Goal: Communication & Community: Share content

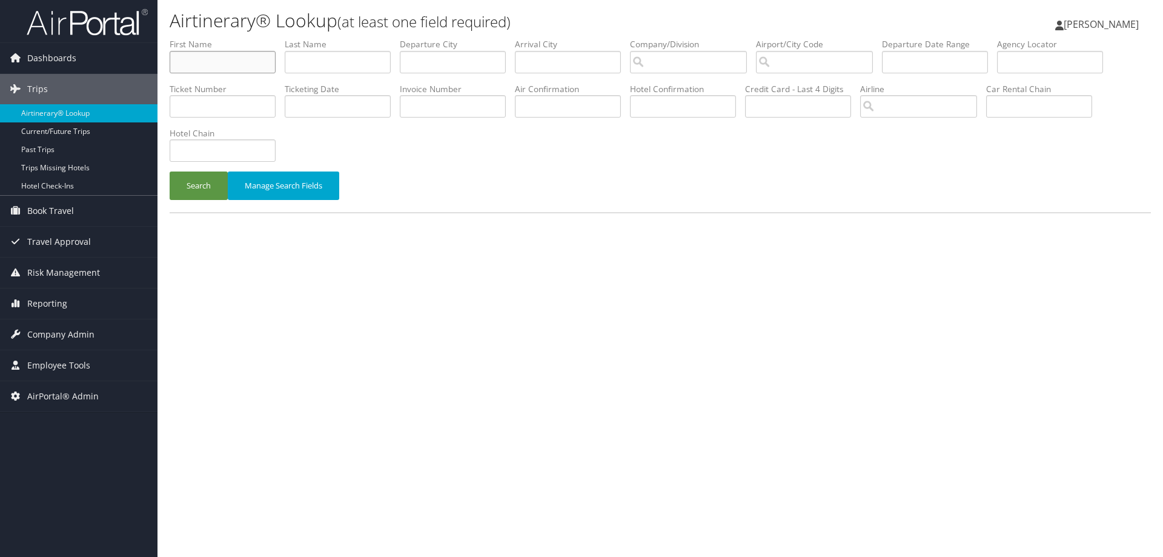
drag, startPoint x: 238, startPoint y: 67, endPoint x: 245, endPoint y: 44, distance: 24.0
click at [237, 66] on input "text" at bounding box center [223, 62] width 106 height 22
type input "[PERSON_NAME]"
type input "jorgenson"
click at [170, 171] on button "Search" at bounding box center [199, 185] width 58 height 28
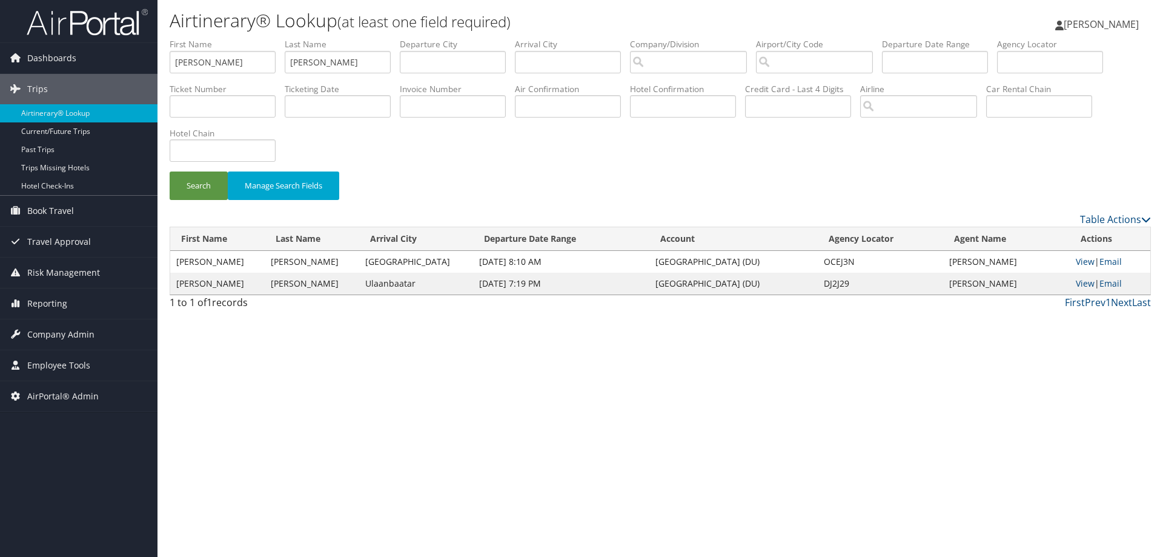
click at [822, 281] on td "DJ2J29" at bounding box center [880, 284] width 125 height 22
click at [823, 281] on td "DJ2J29" at bounding box center [880, 284] width 125 height 22
copy td "DJ2J29"
click at [1121, 284] on link "Email" at bounding box center [1111, 283] width 22 height 12
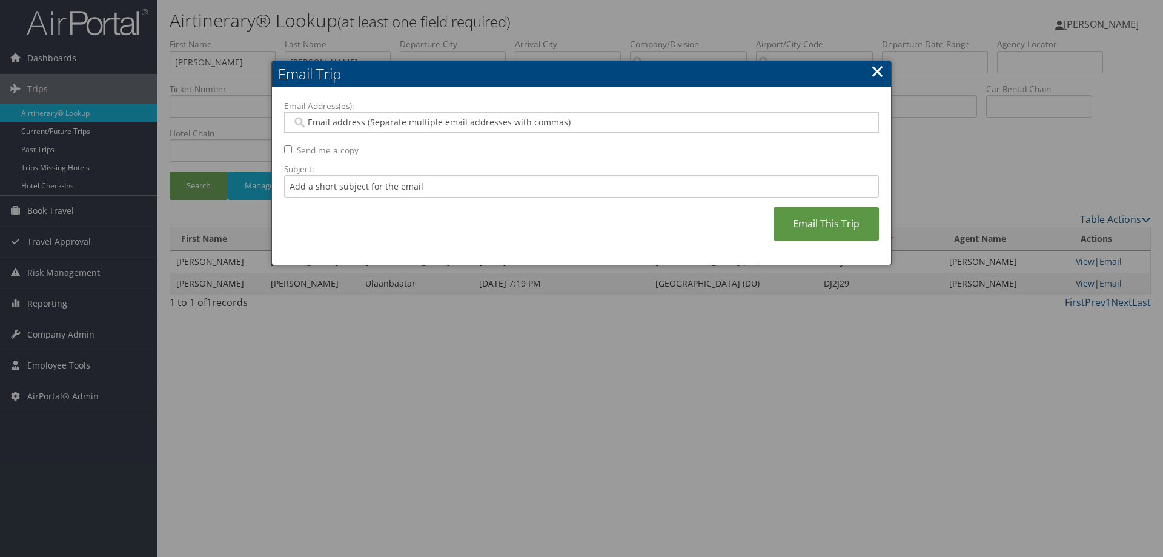
click at [879, 76] on link "×" at bounding box center [878, 71] width 14 height 24
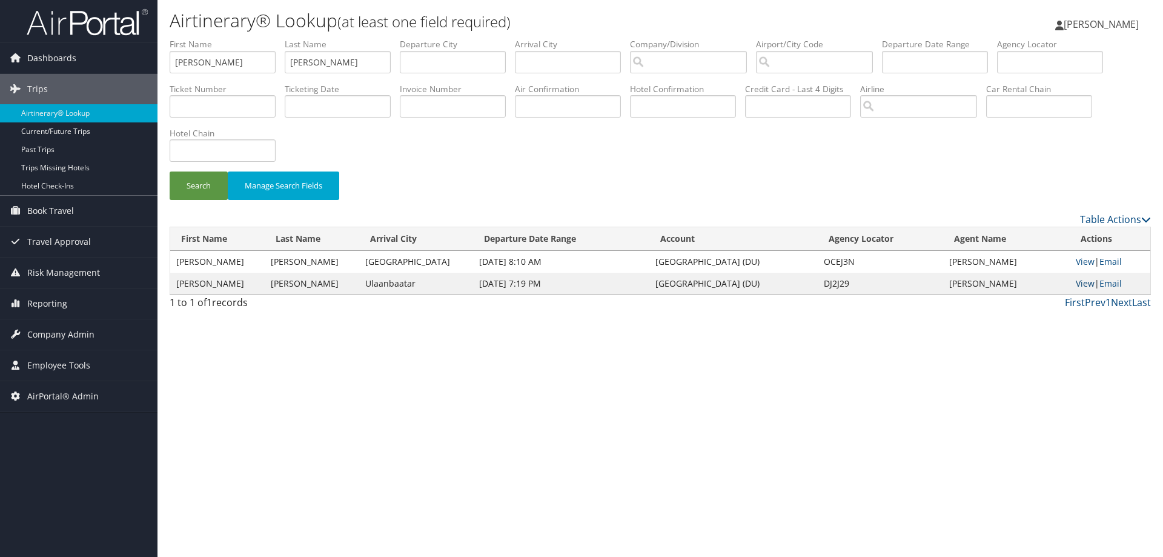
click at [1086, 279] on link "View" at bounding box center [1085, 283] width 19 height 12
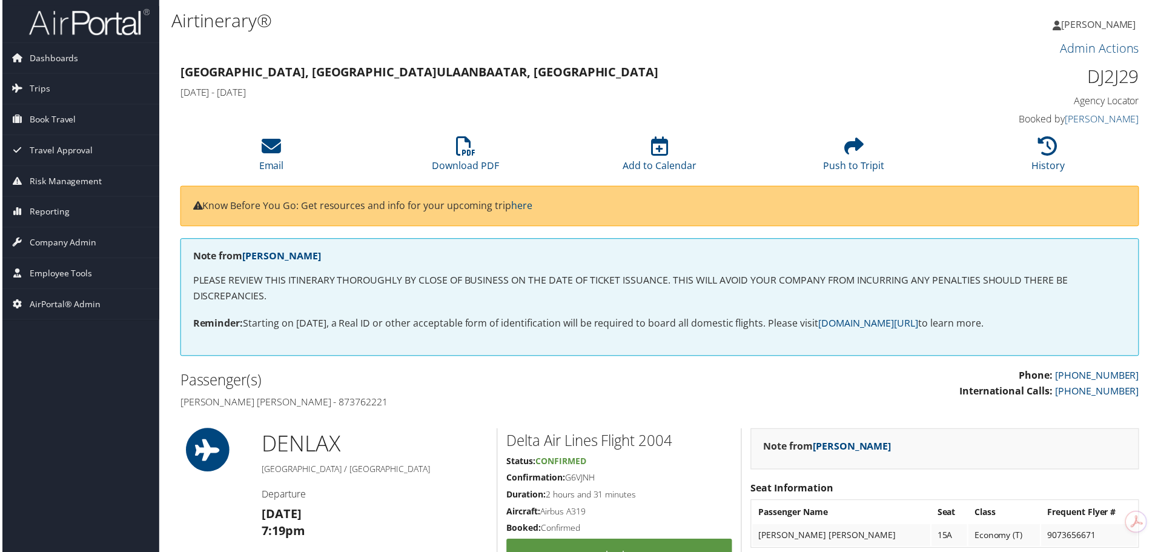
scroll to position [61, 0]
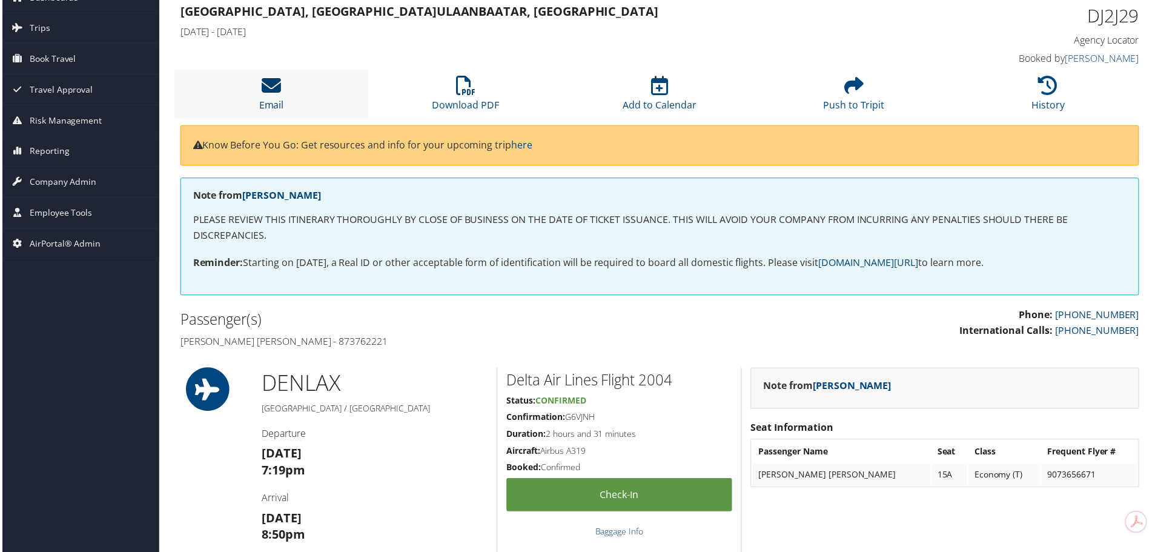
click at [279, 99] on link "Email" at bounding box center [270, 97] width 25 height 29
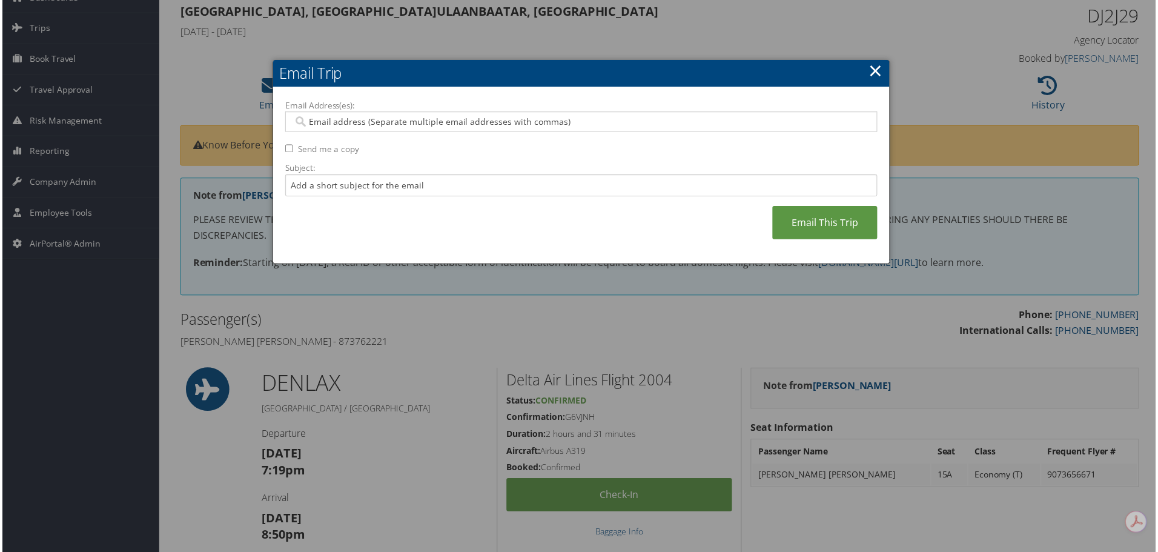
click at [880, 73] on link "×" at bounding box center [878, 71] width 14 height 24
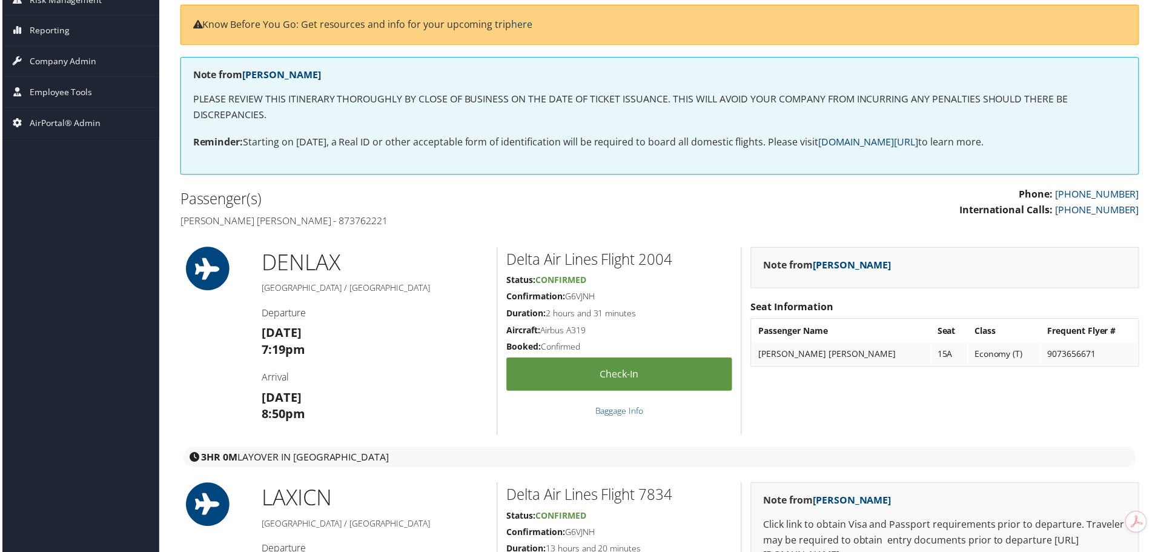
scroll to position [0, 0]
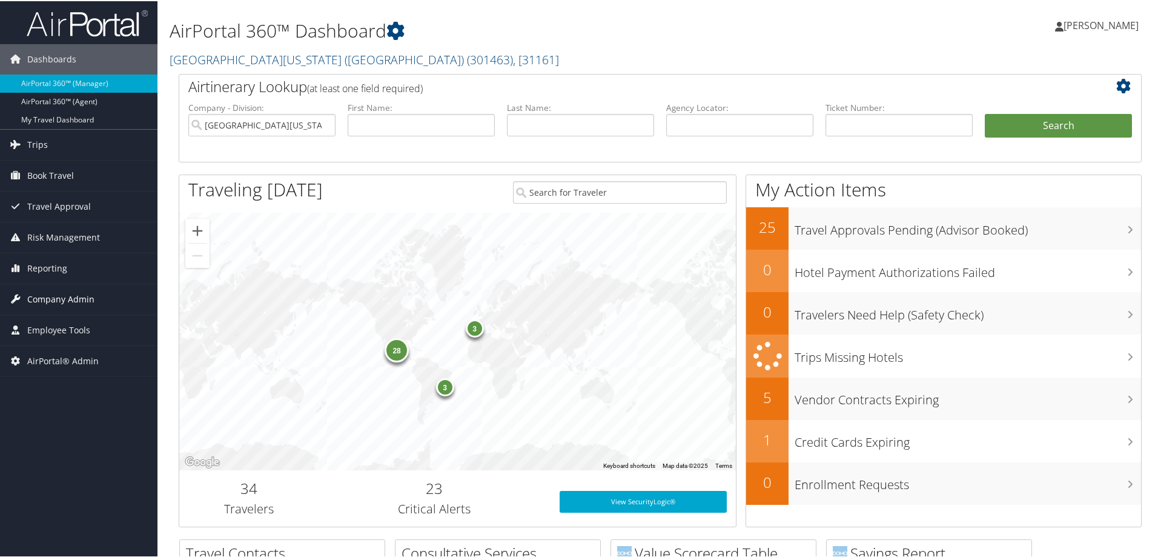
click at [98, 305] on link "Company Admin" at bounding box center [79, 298] width 158 height 30
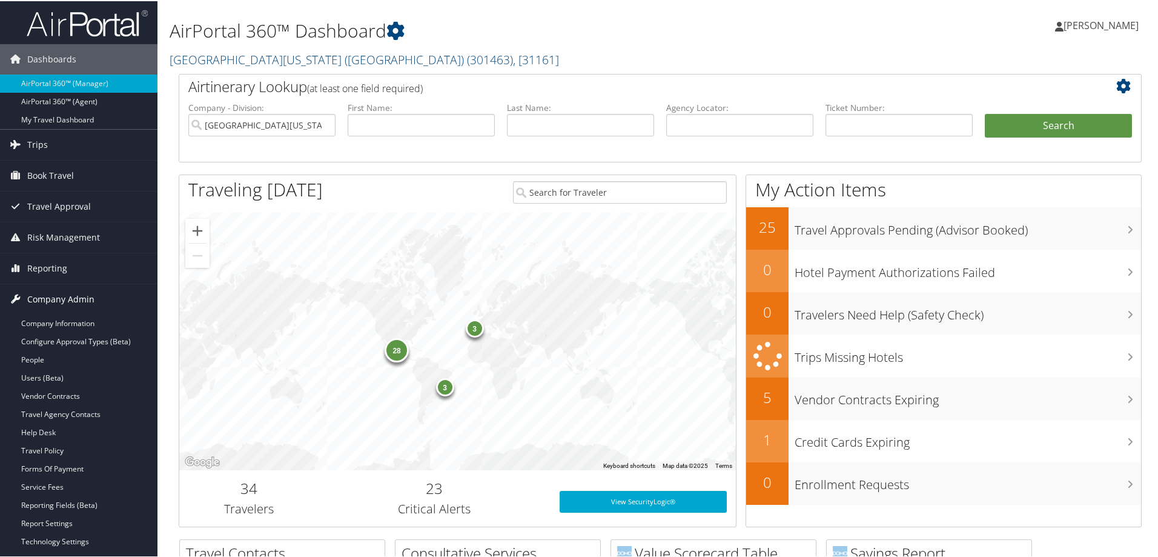
click at [98, 305] on link "Company Admin" at bounding box center [79, 298] width 158 height 30
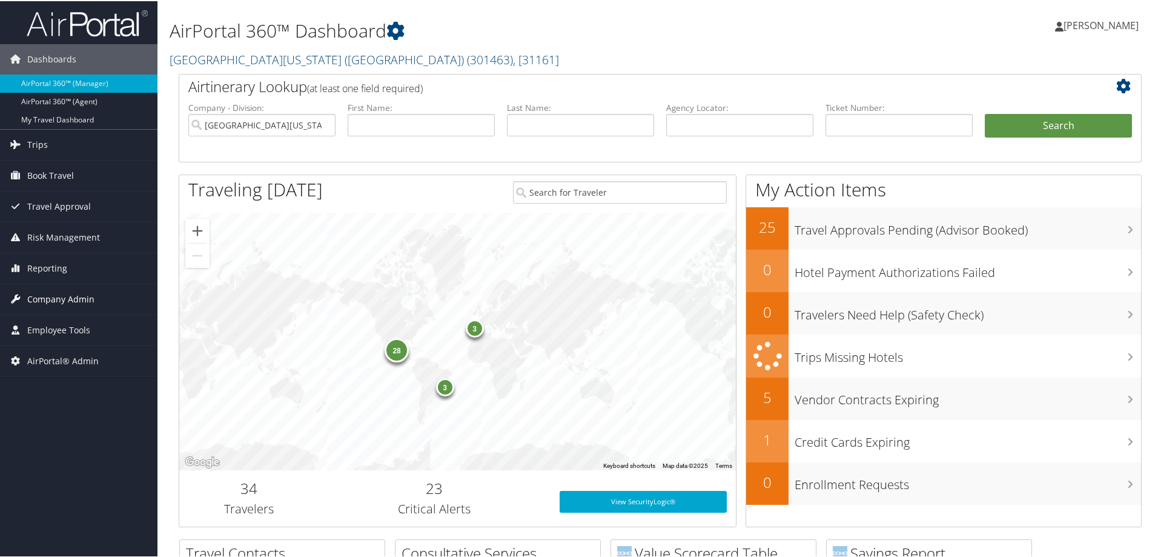
click at [98, 288] on link "Company Admin" at bounding box center [79, 298] width 158 height 30
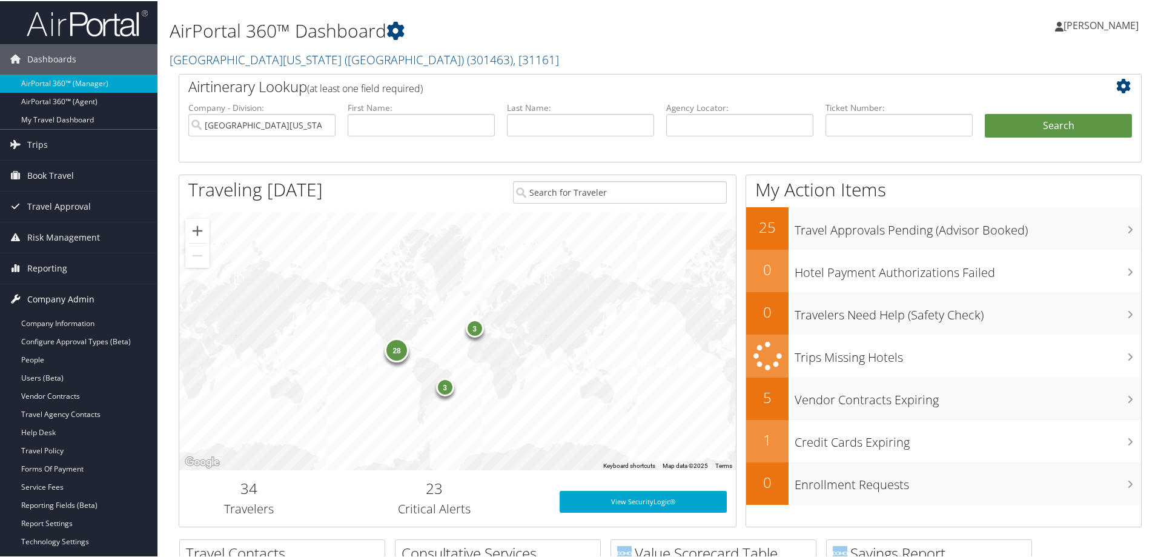
click at [72, 294] on span "Company Admin" at bounding box center [60, 298] width 67 height 30
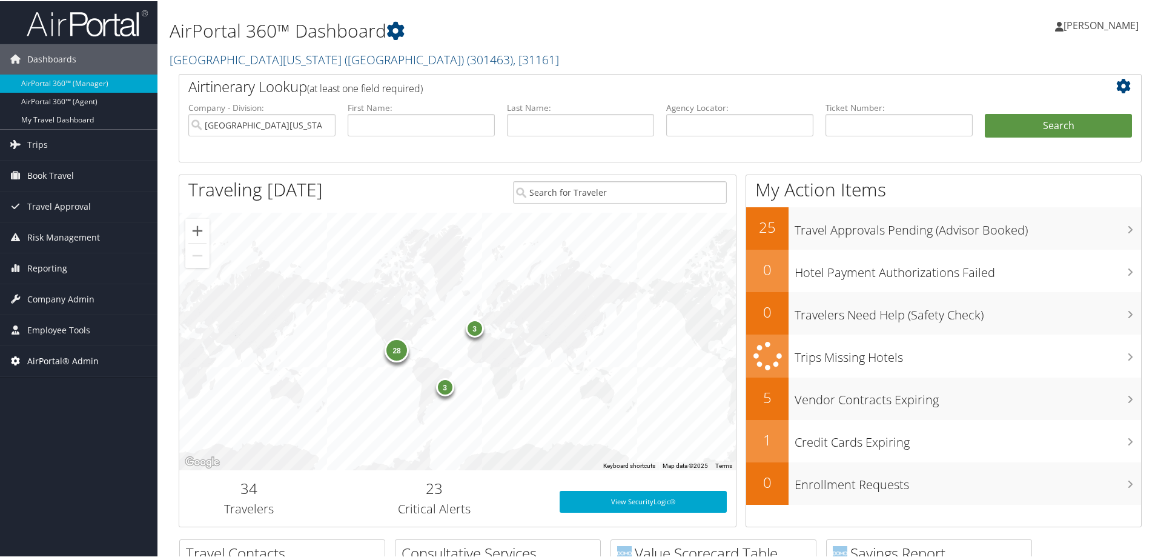
click at [62, 361] on span "AirPortal® Admin" at bounding box center [62, 360] width 71 height 30
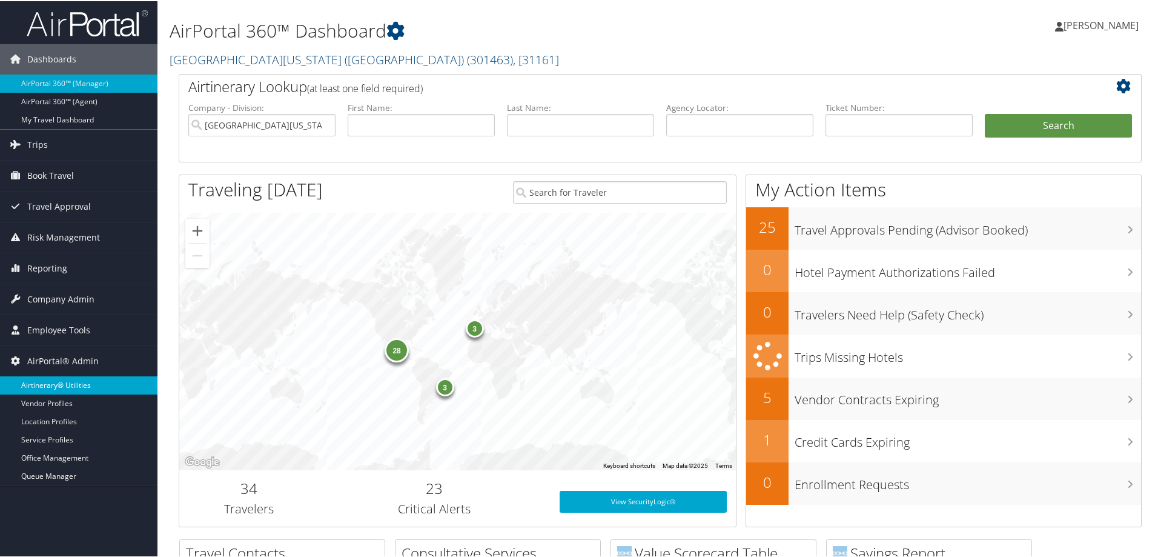
click at [65, 384] on link "Airtinerary® Utilities" at bounding box center [79, 384] width 158 height 18
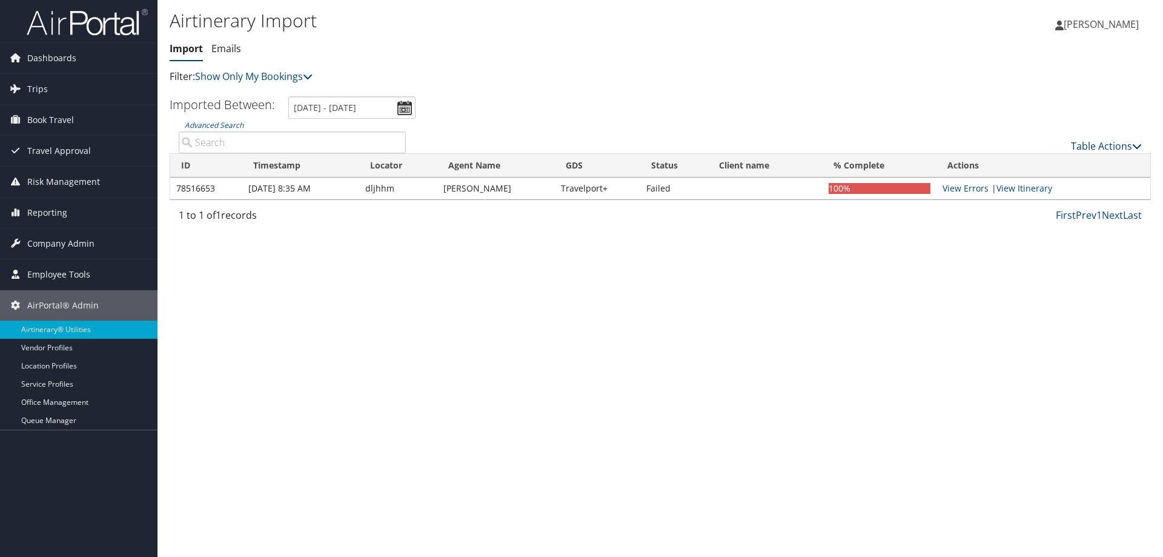
click at [1103, 144] on link "Table Actions" at bounding box center [1106, 145] width 71 height 13
click at [1021, 187] on link "Import Itinerary" at bounding box center [1065, 185] width 159 height 21
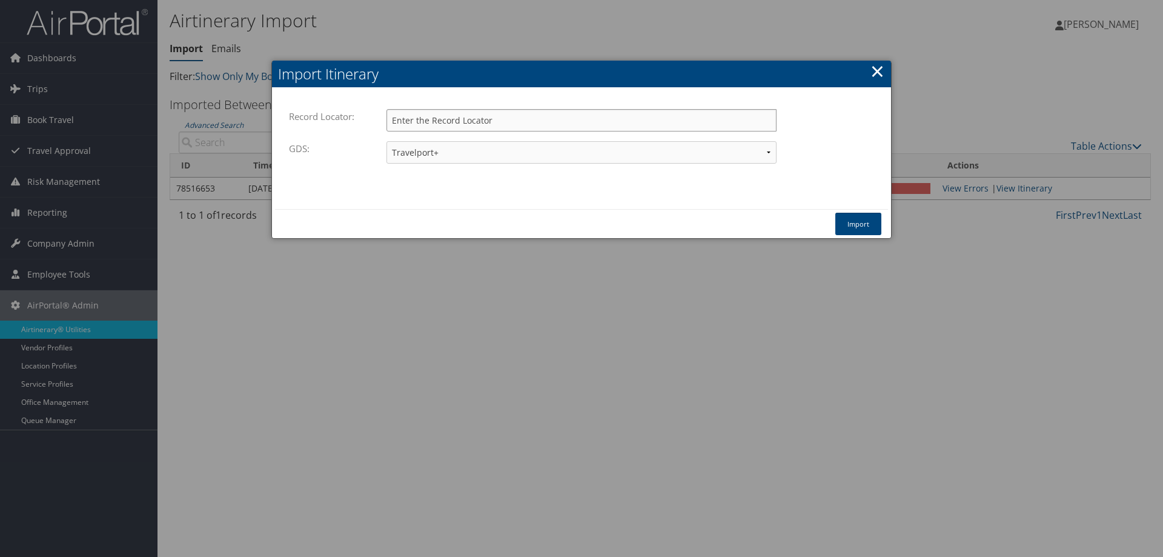
click at [428, 120] on input "Record Locator:" at bounding box center [582, 120] width 390 height 22
type input "dj2j29"
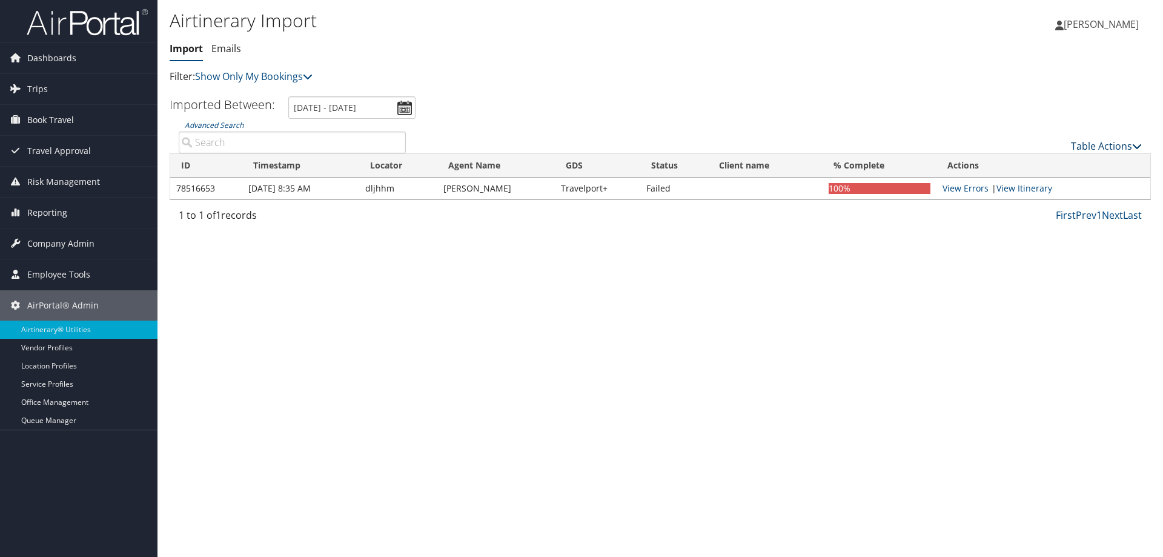
drag, startPoint x: 1101, startPoint y: 133, endPoint x: 1100, endPoint y: 145, distance: 12.2
click at [1100, 144] on div "Table Actions" at bounding box center [783, 136] width 736 height 35
click at [1100, 145] on link "Table Actions" at bounding box center [1106, 145] width 71 height 13
click at [1053, 179] on link "Import Itinerary" at bounding box center [1065, 185] width 159 height 21
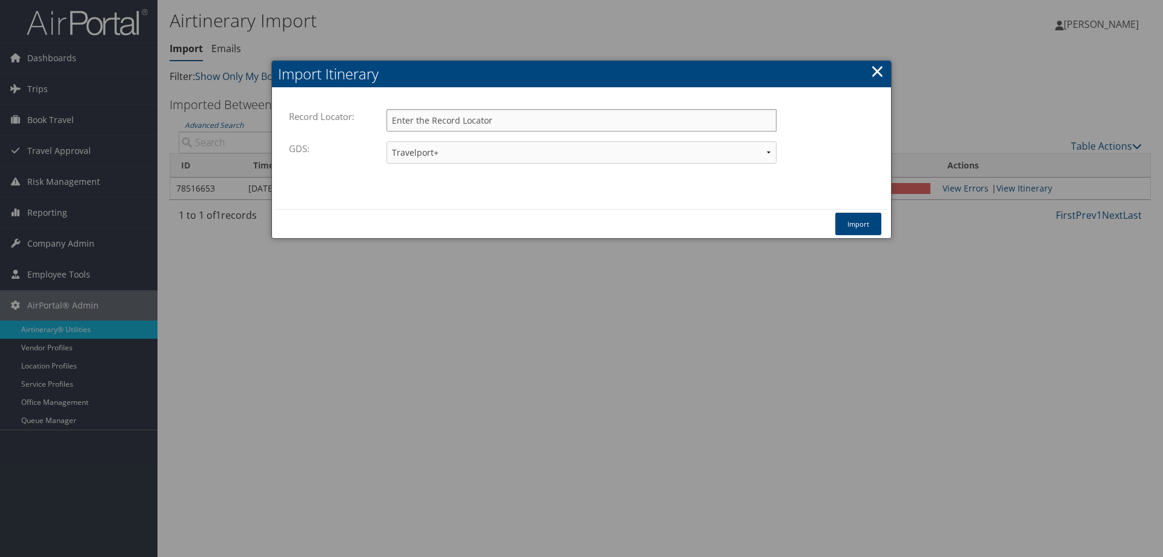
drag, startPoint x: 453, startPoint y: 121, endPoint x: 471, endPoint y: 131, distance: 20.6
click at [453, 121] on input "Record Locator:" at bounding box center [582, 120] width 390 height 22
type input "r"
type input "dj2j29"
click at [860, 218] on button "Import" at bounding box center [858, 224] width 46 height 22
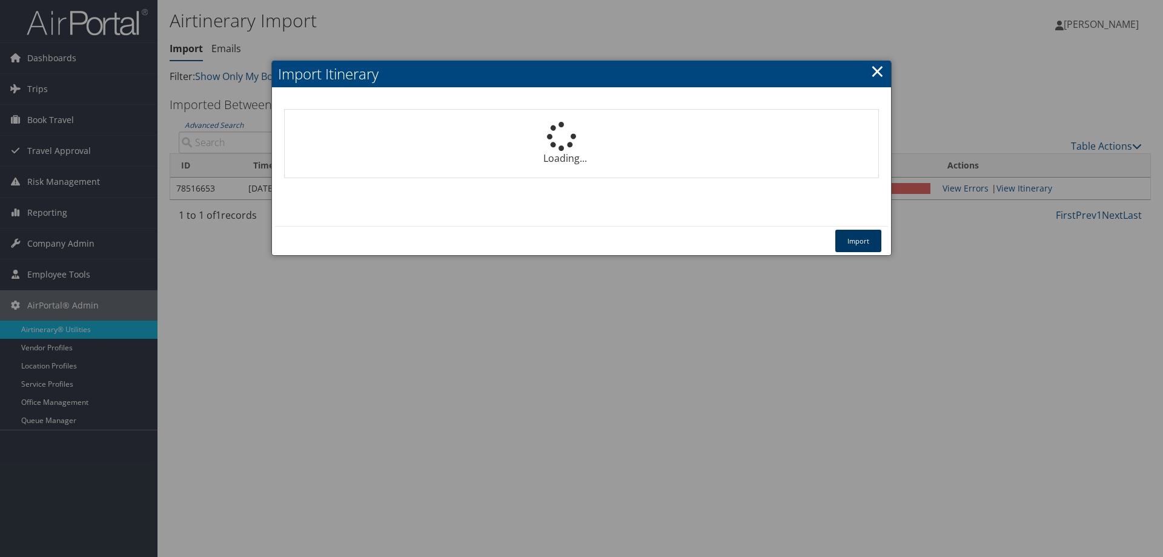
select select "1P"
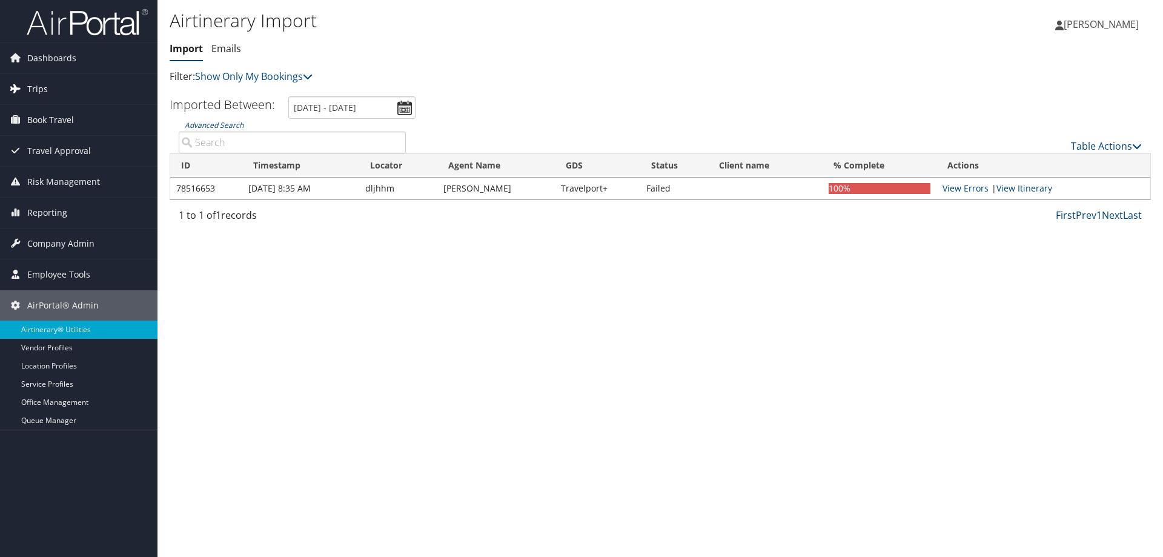
click at [64, 90] on link "Trips" at bounding box center [79, 89] width 158 height 30
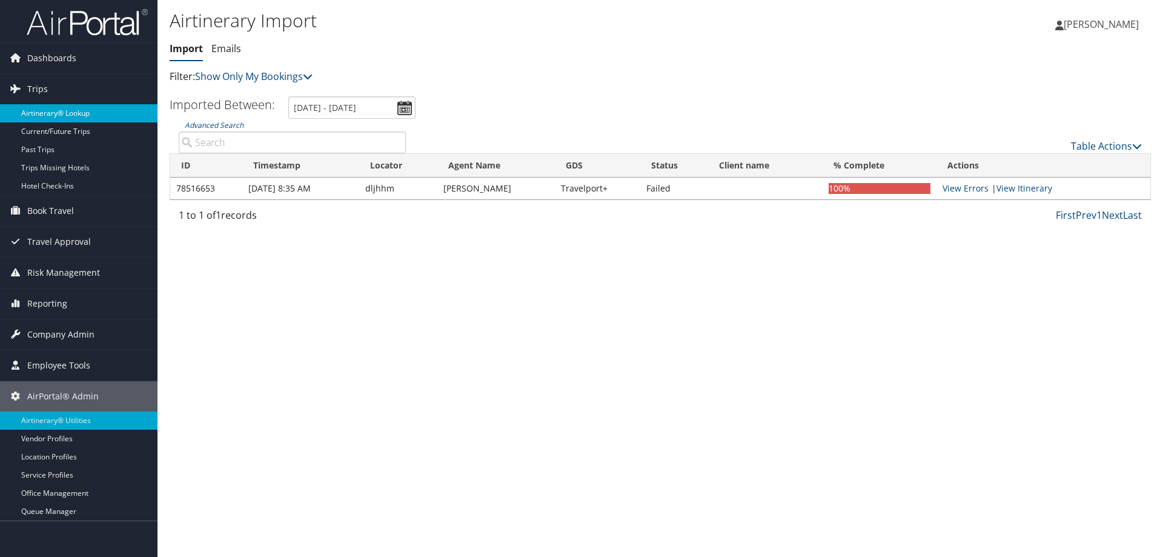
click at [65, 113] on link "Airtinerary® Lookup" at bounding box center [79, 113] width 158 height 18
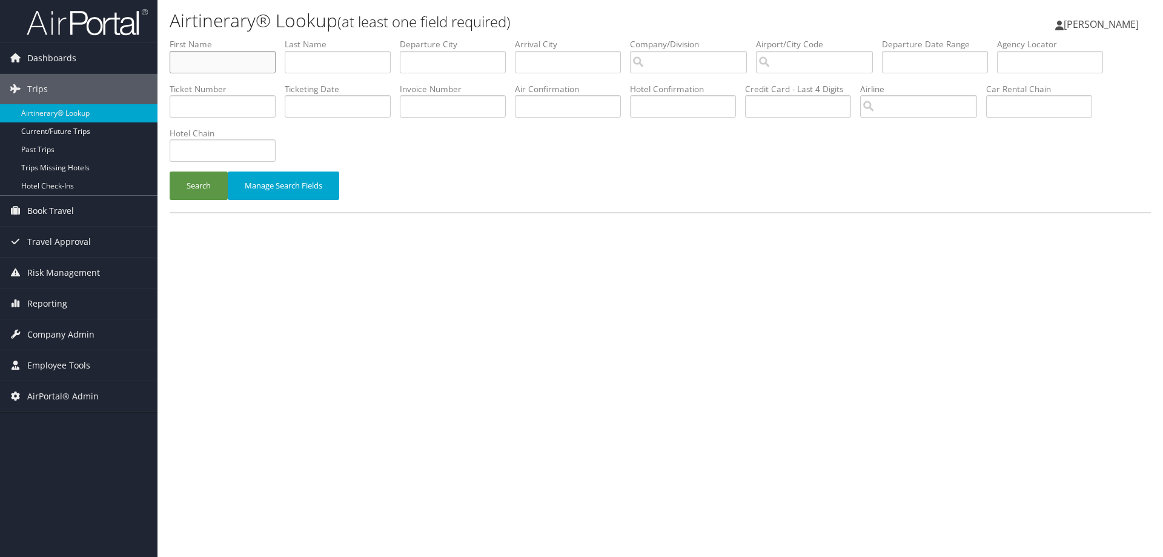
click at [189, 65] on input "text" at bounding box center [223, 62] width 106 height 22
type input "[PERSON_NAME]"
click at [187, 192] on button "Search" at bounding box center [199, 185] width 58 height 28
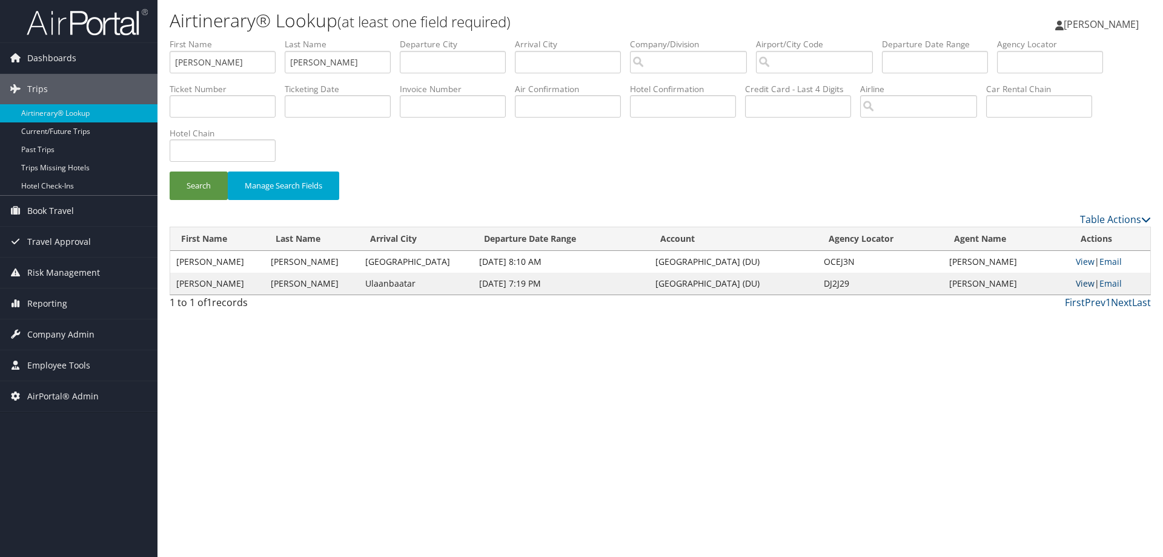
click at [1080, 285] on link "View" at bounding box center [1085, 283] width 19 height 12
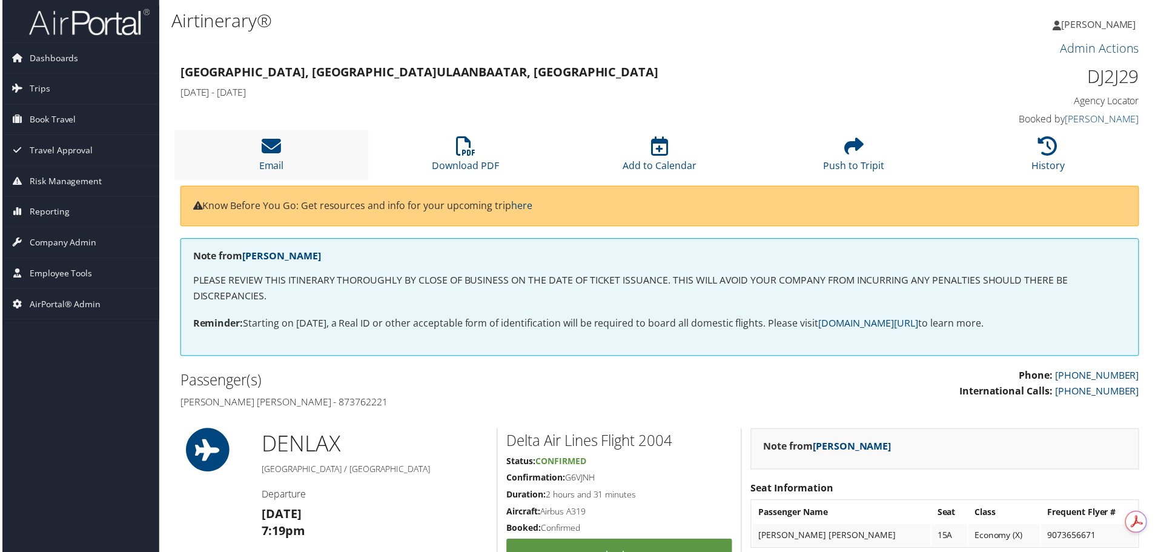
click at [303, 150] on li "Email" at bounding box center [270, 155] width 195 height 49
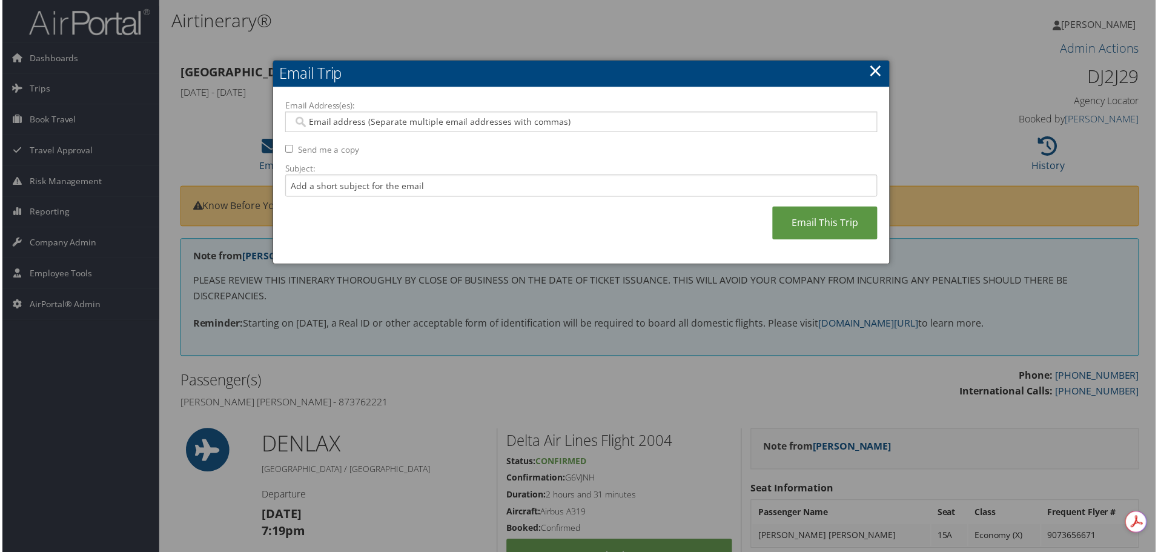
drag, startPoint x: 424, startPoint y: 125, endPoint x: 433, endPoint y: 141, distance: 17.7
click at [423, 124] on input "Email Address(es):" at bounding box center [581, 122] width 579 height 12
type input "[PERSON_NAME][EMAIL_ADDRESS][PERSON_NAME][DOMAIN_NAME]"
click at [805, 216] on link "Email This Trip" at bounding box center [826, 223] width 105 height 33
